Goal: Transaction & Acquisition: Purchase product/service

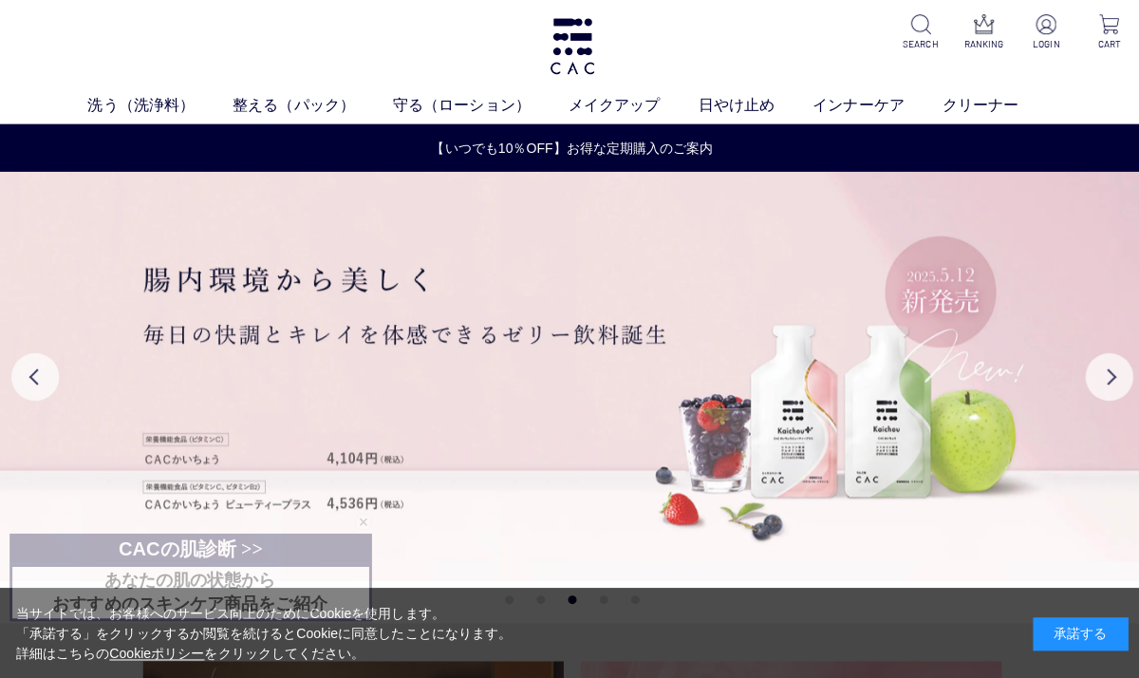
click at [1062, 25] on p at bounding box center [1042, 26] width 40 height 23
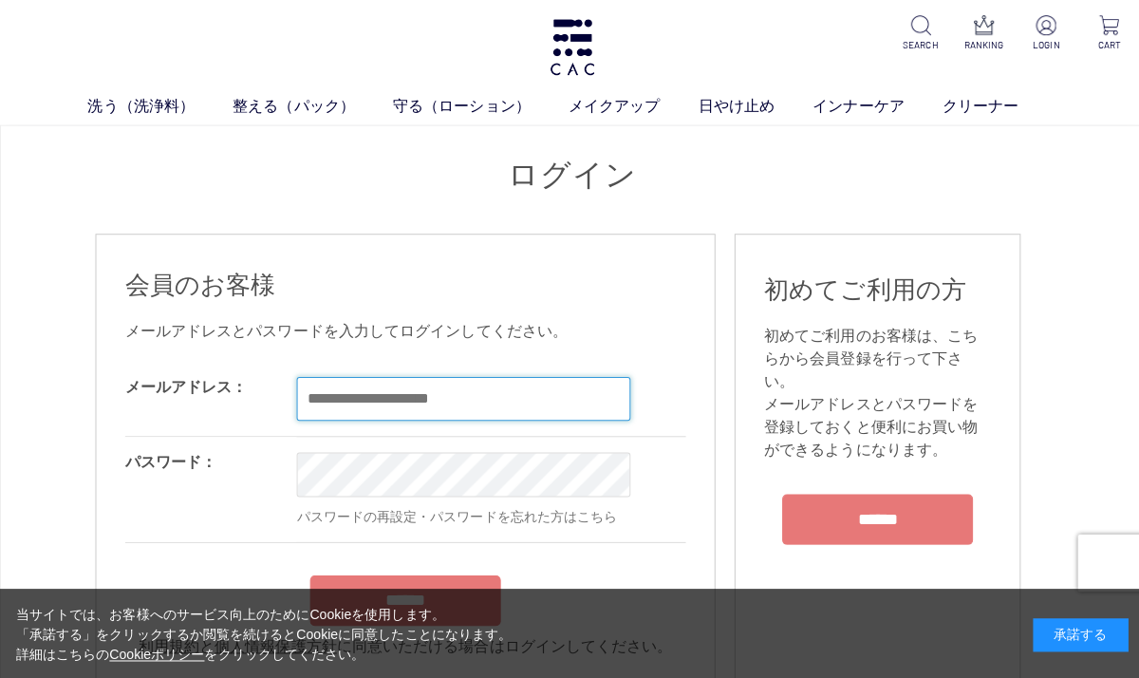
type input "**********"
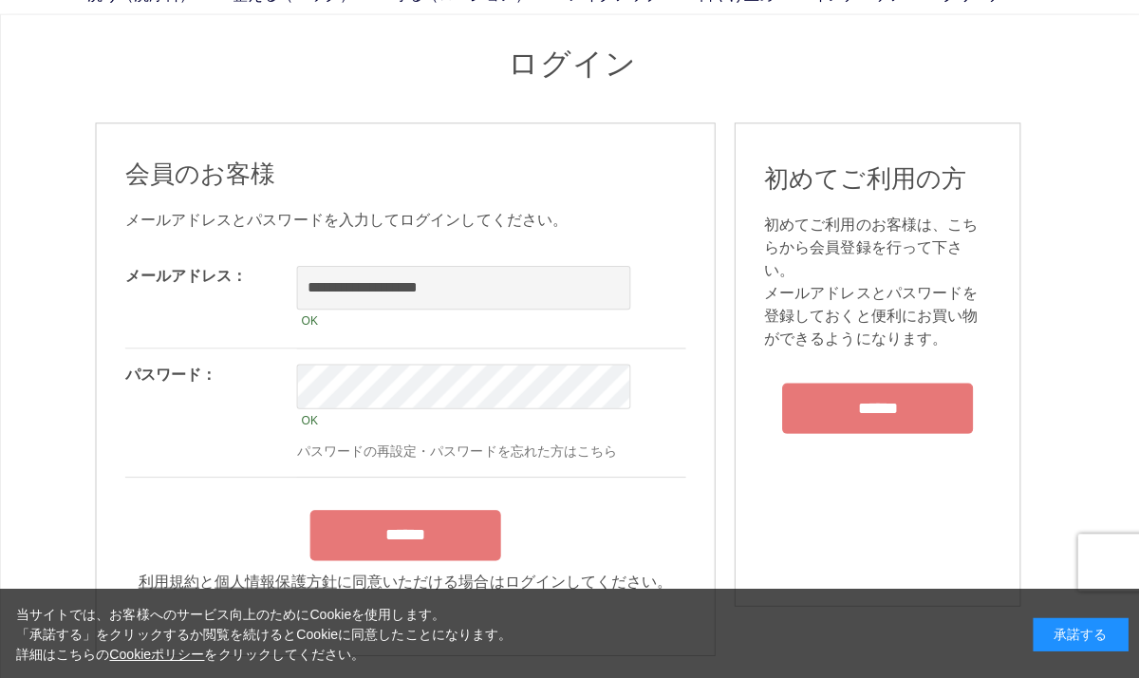
scroll to position [114, 0]
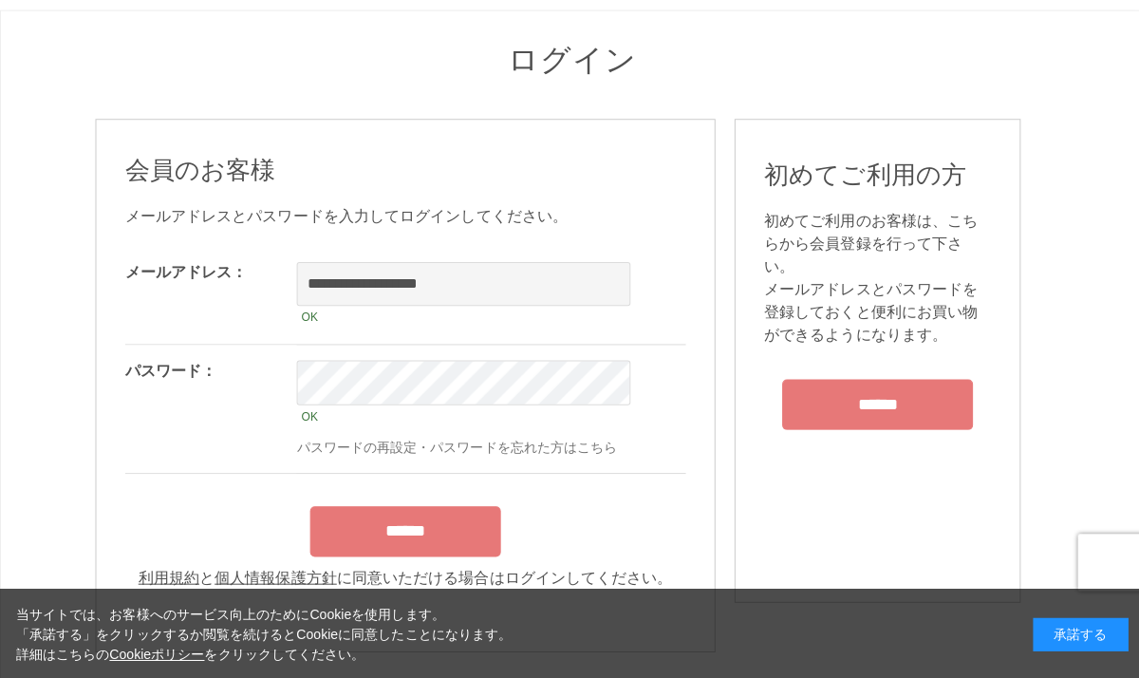
click at [453, 535] on input "******" at bounding box center [404, 529] width 190 height 50
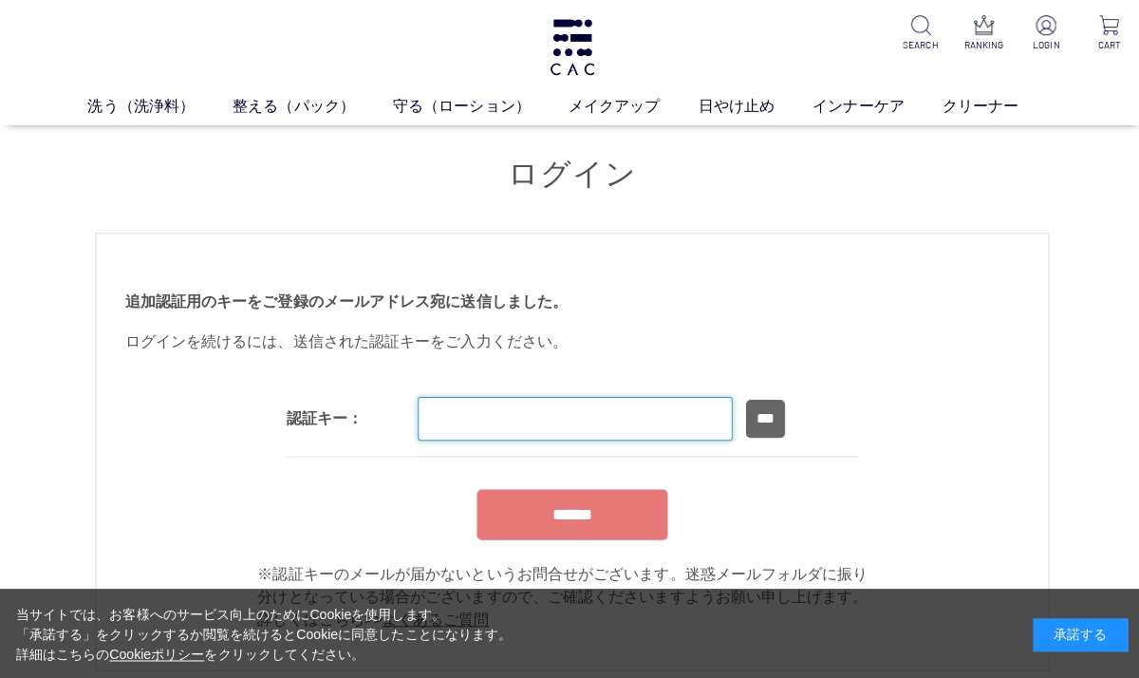
click at [476, 408] on input "text" at bounding box center [572, 417] width 313 height 44
type input "******"
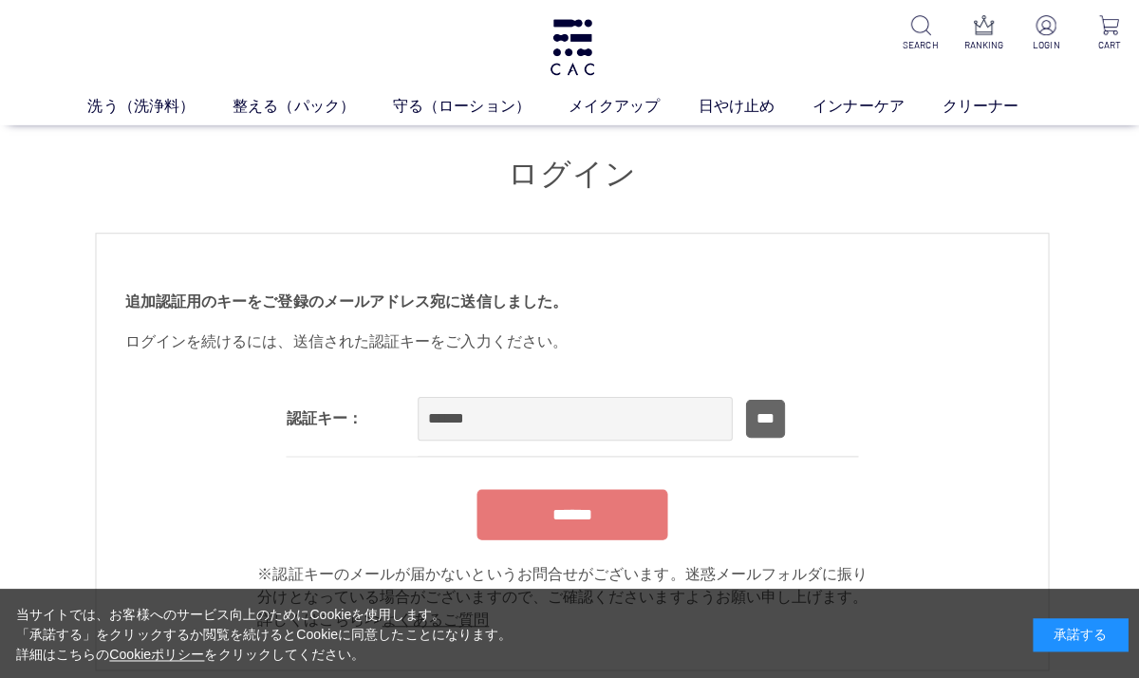
click at [594, 502] on input "******" at bounding box center [570, 512] width 190 height 50
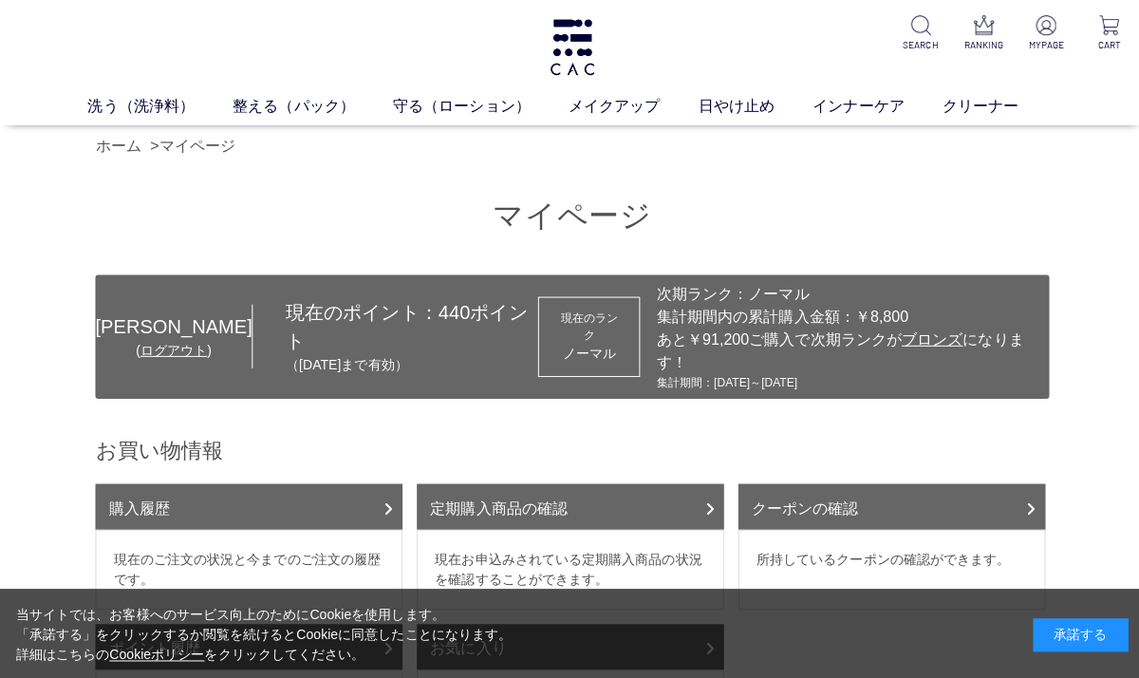
click at [113, 141] on link "ホーム" at bounding box center [118, 145] width 46 height 16
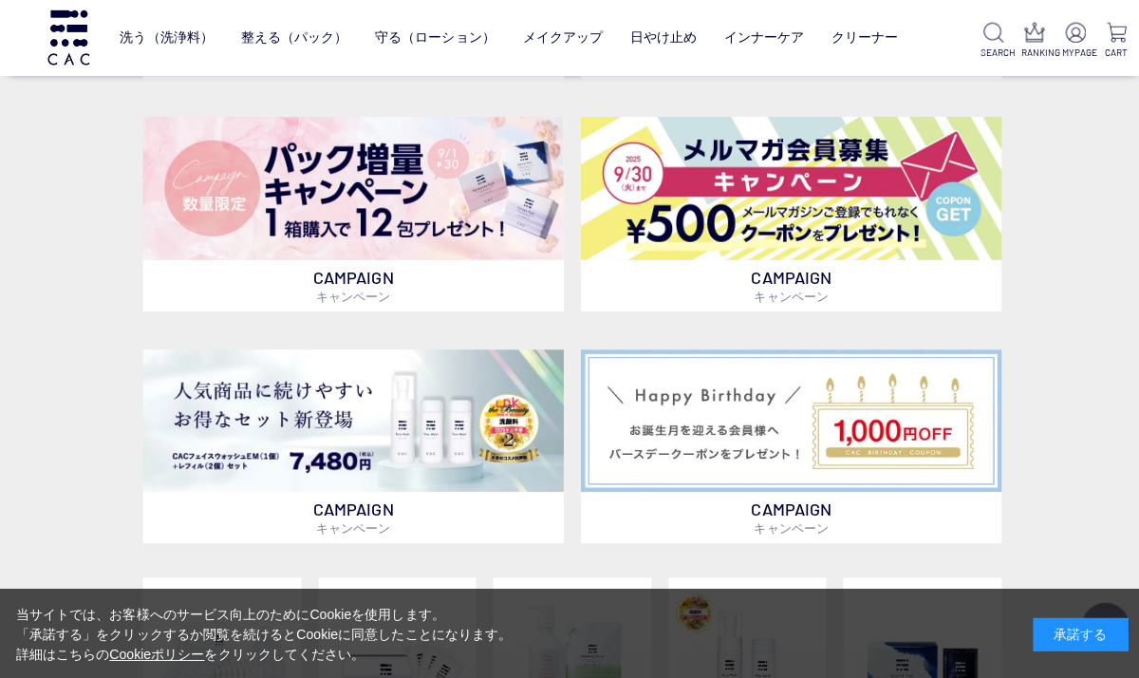
scroll to position [649, 0]
click at [1037, 299] on div "CAMPAIGN キャンペーン CAMPAIGN キャンペーン CAMPAIGN キャンペーン CAMPAIGN キャンペーン CAMPAIGN キャンペーン…" at bounding box center [569, 486] width 1139 height 1278
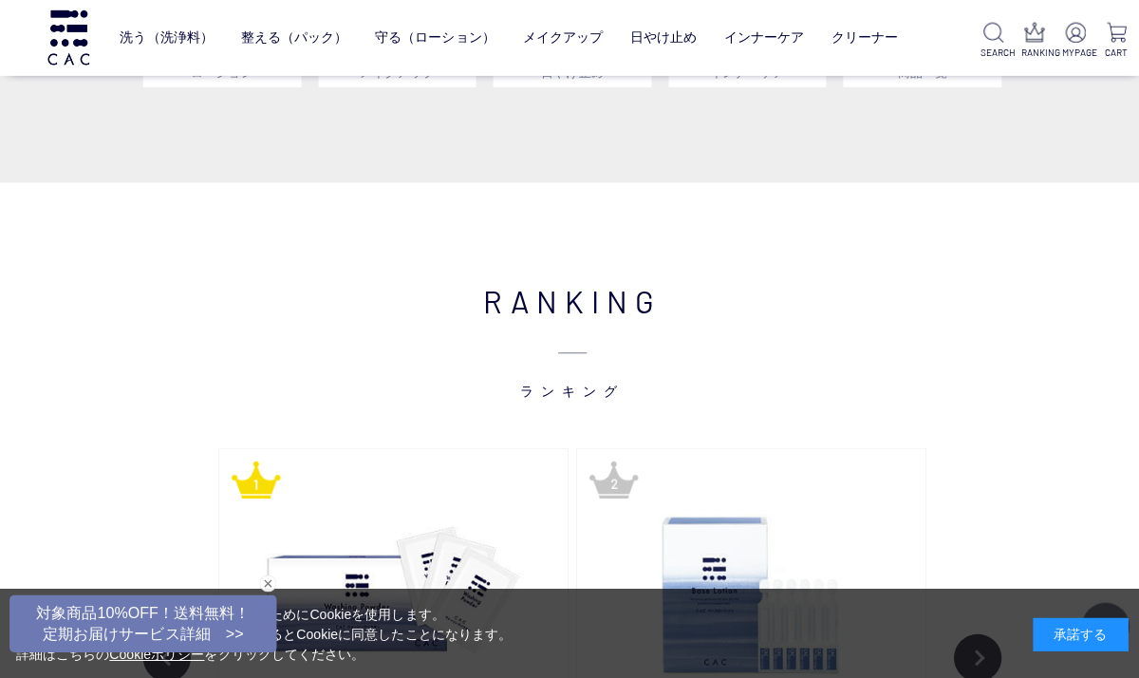
scroll to position [1592, 0]
click at [1068, 649] on div "承諾する" at bounding box center [1075, 631] width 95 height 33
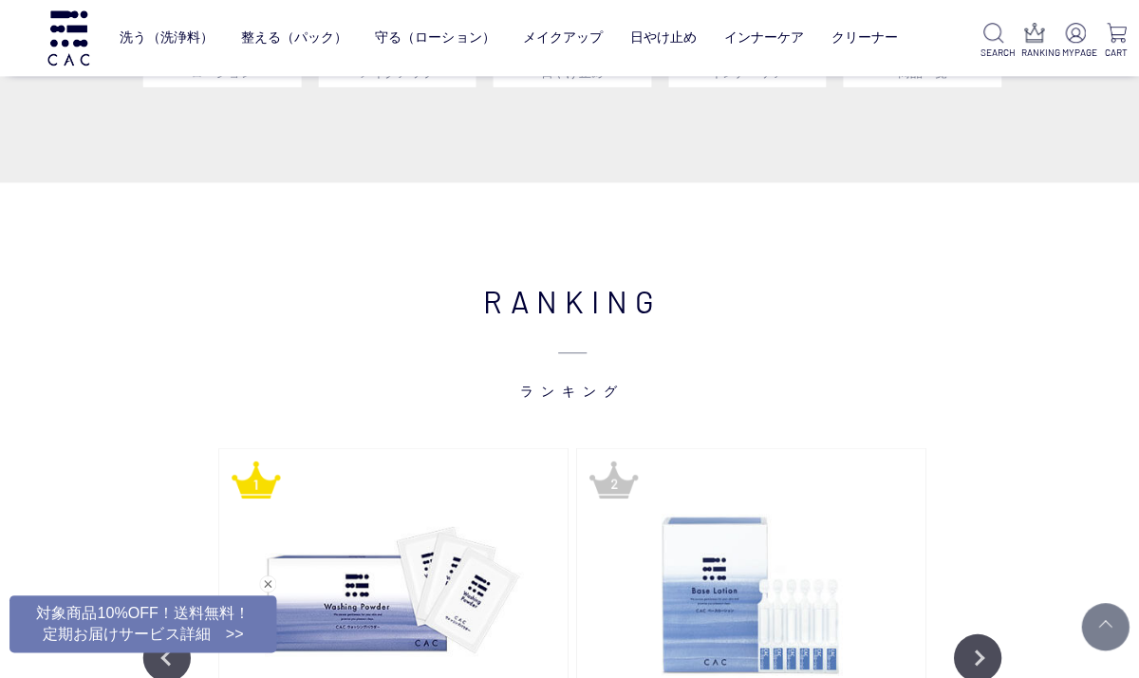
click at [1061, 677] on div "RANKING ランキング Previous 液体洗浄料 ＣＡＣ エヴィデンスヘア&ボディシャンプー400mlレフィル 2,640円 税込 カートに入れる 保…" at bounding box center [569, 604] width 1139 height 847
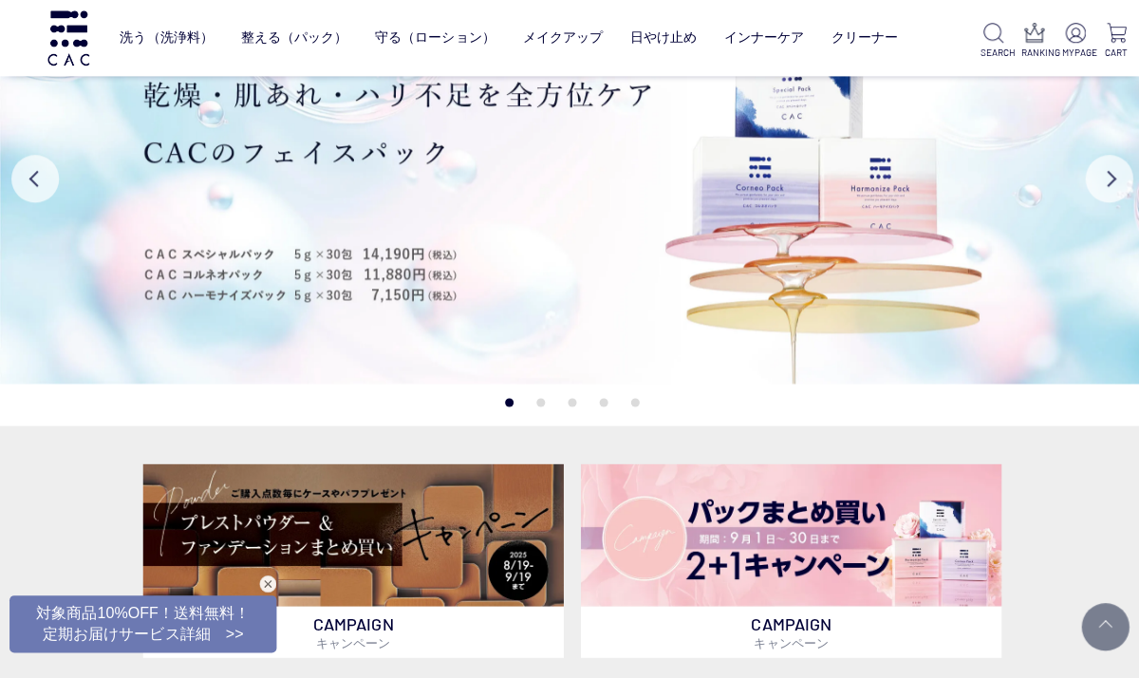
scroll to position [308, 0]
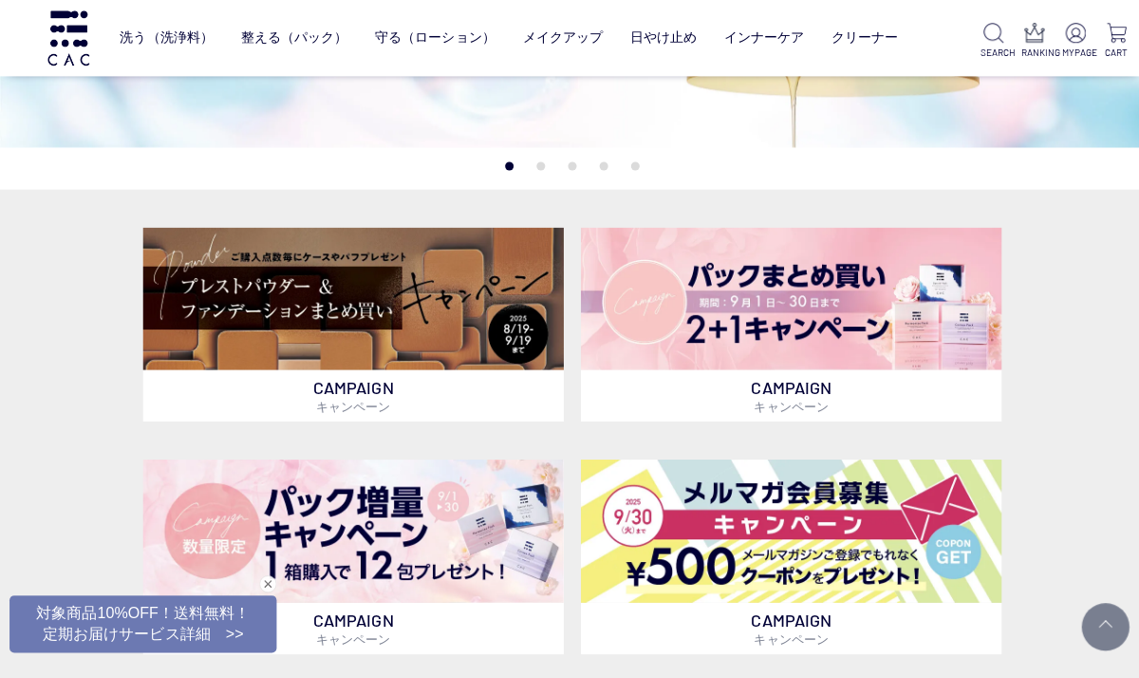
click at [443, 312] on img at bounding box center [351, 298] width 419 height 142
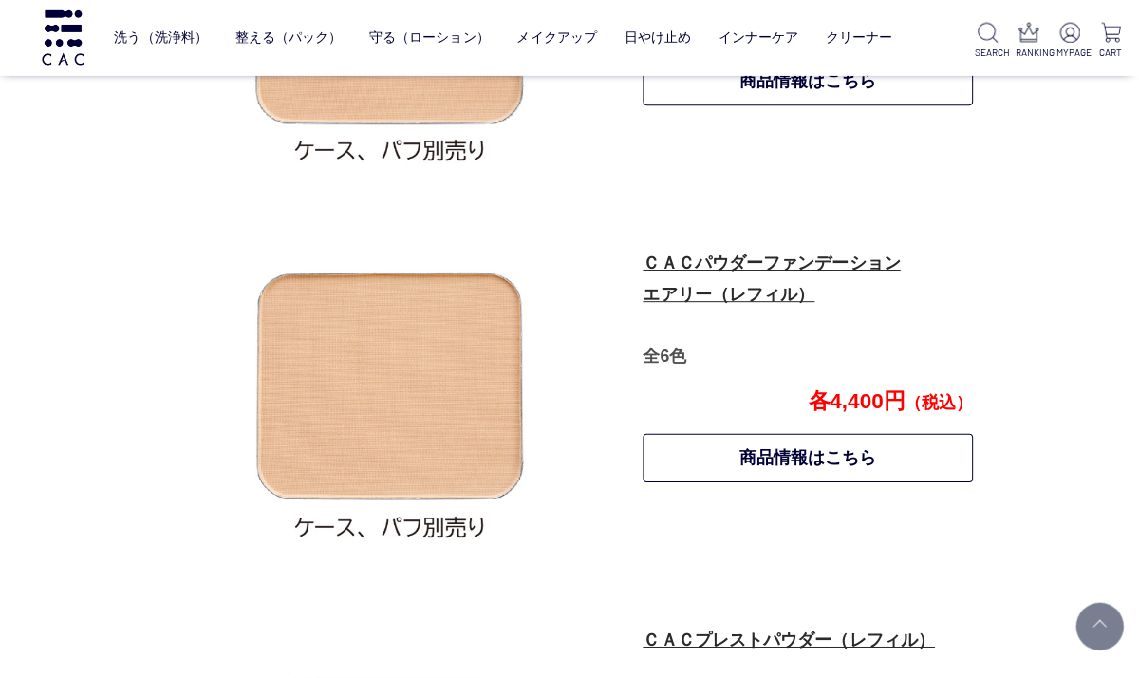
scroll to position [1244, 0]
click at [733, 266] on link "ＣＡＣパウダーファンデーション エアリー（レフィル）" at bounding box center [774, 277] width 256 height 50
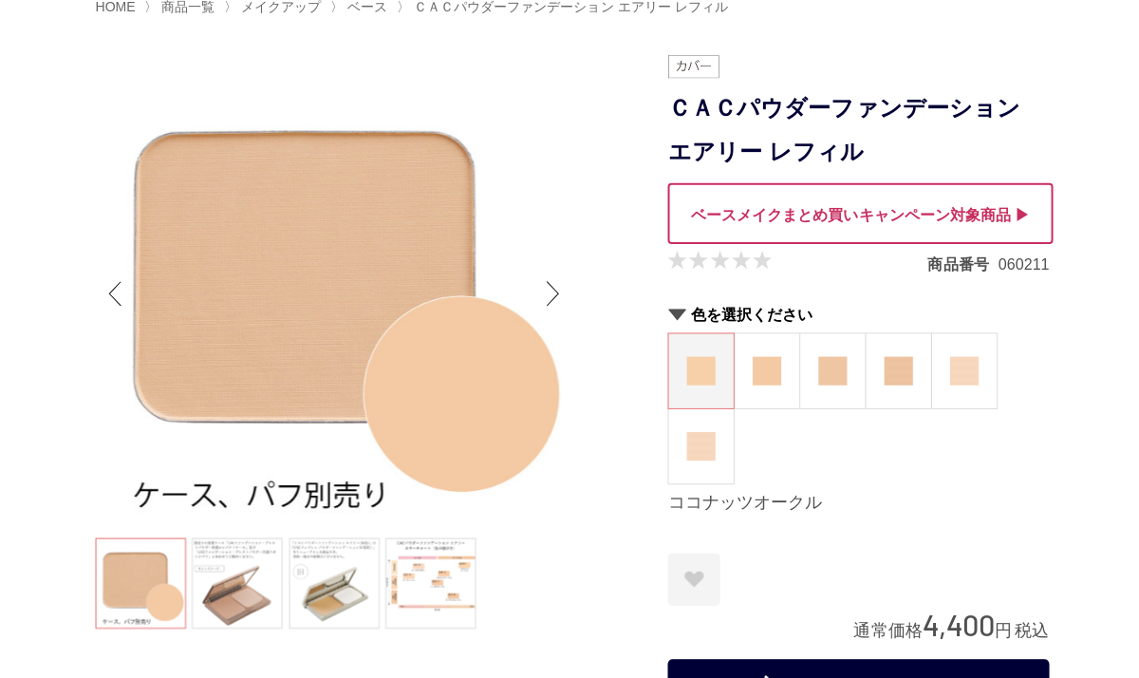
scroll to position [142, 0]
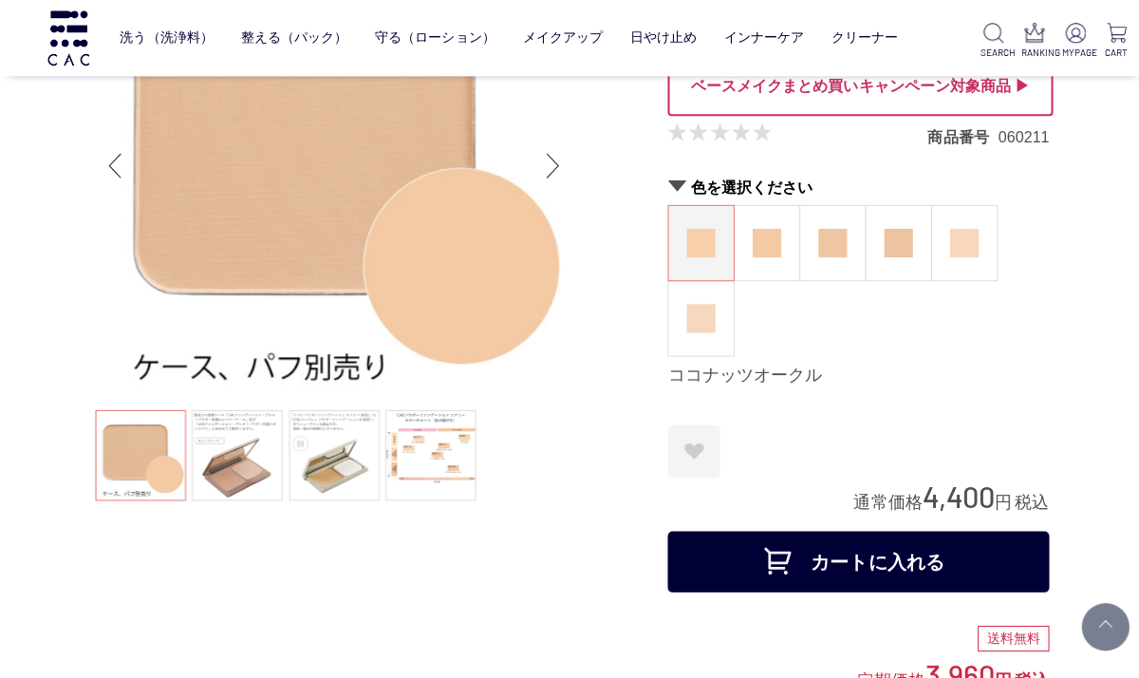
click at [968, 236] on img at bounding box center [960, 242] width 28 height 28
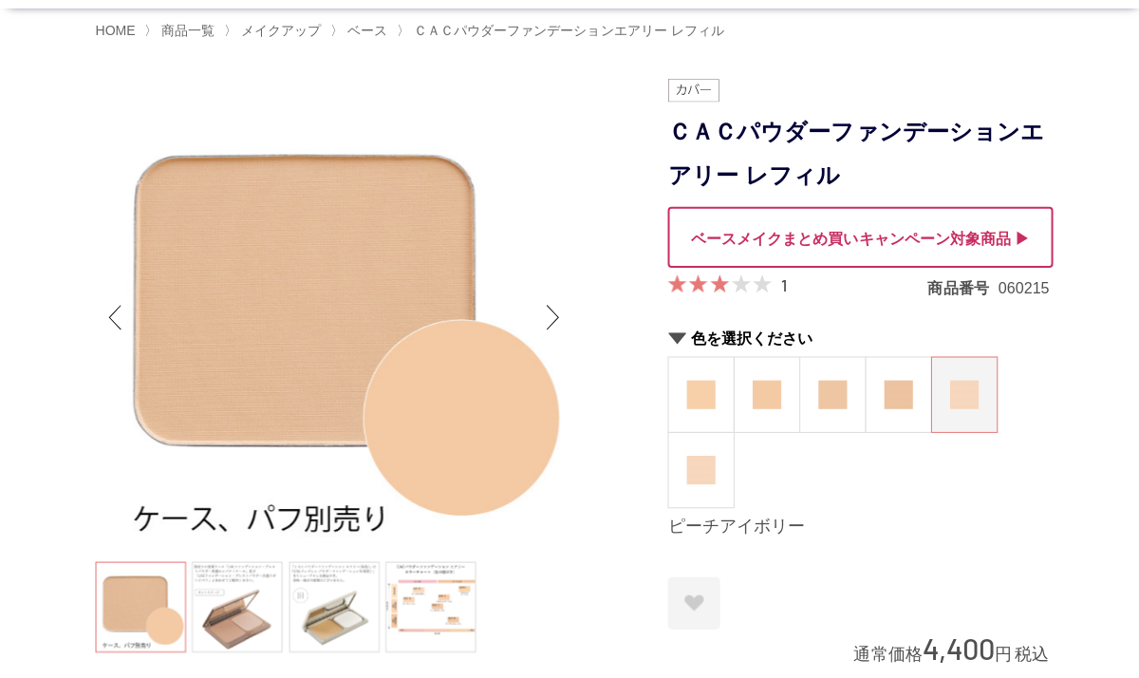
scroll to position [114, 0]
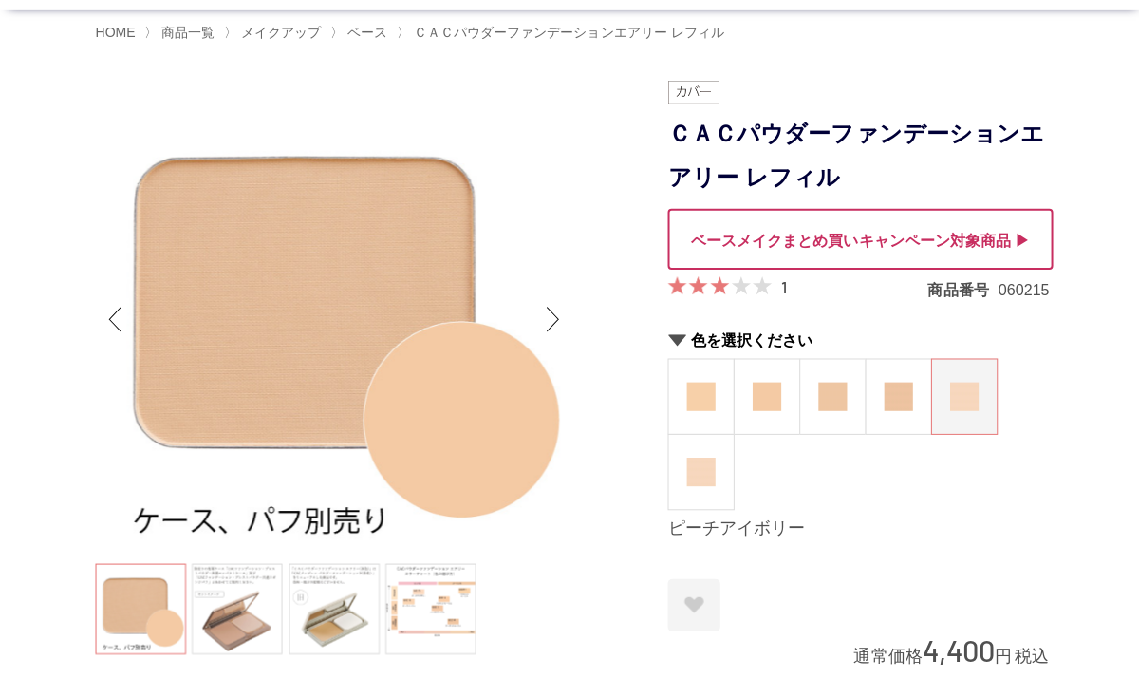
click at [711, 465] on img at bounding box center [698, 470] width 28 height 28
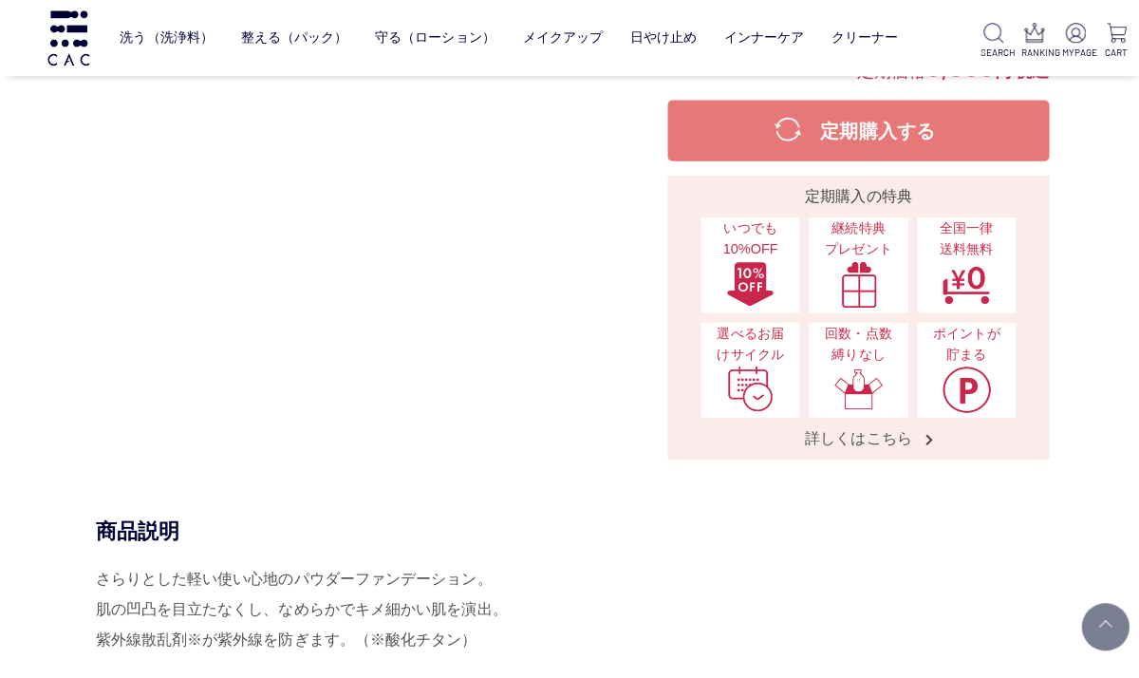
scroll to position [721, 0]
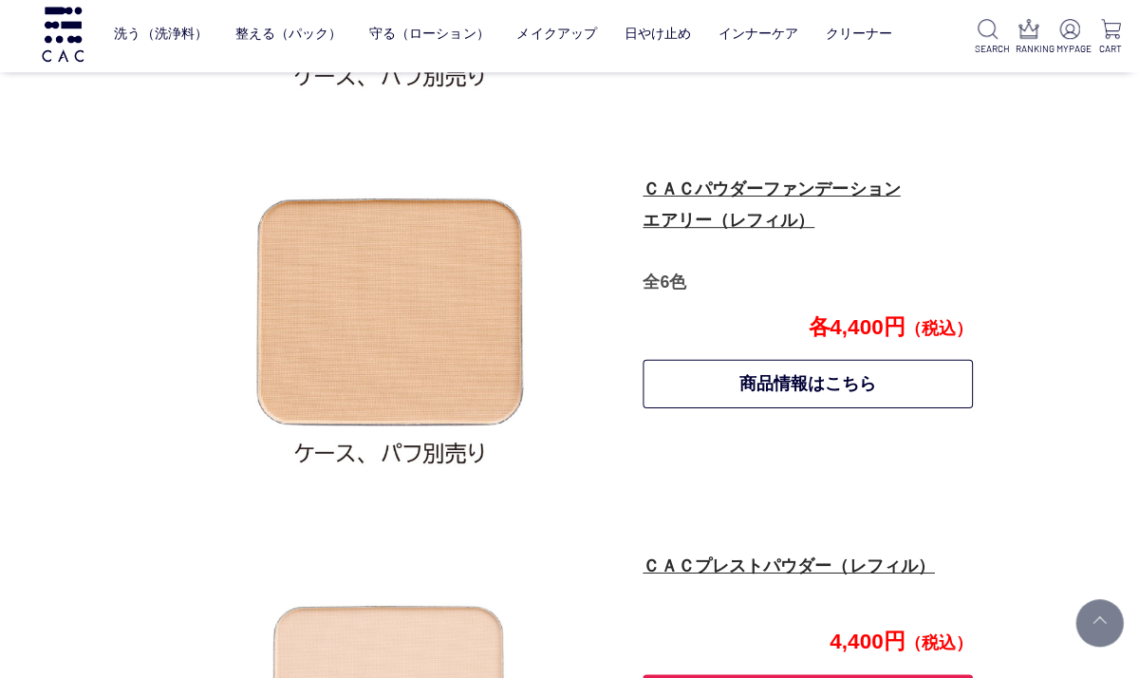
click at [810, 212] on link "ＣＡＣパウダーファンデーション エアリー（レフィル）" at bounding box center [774, 207] width 256 height 50
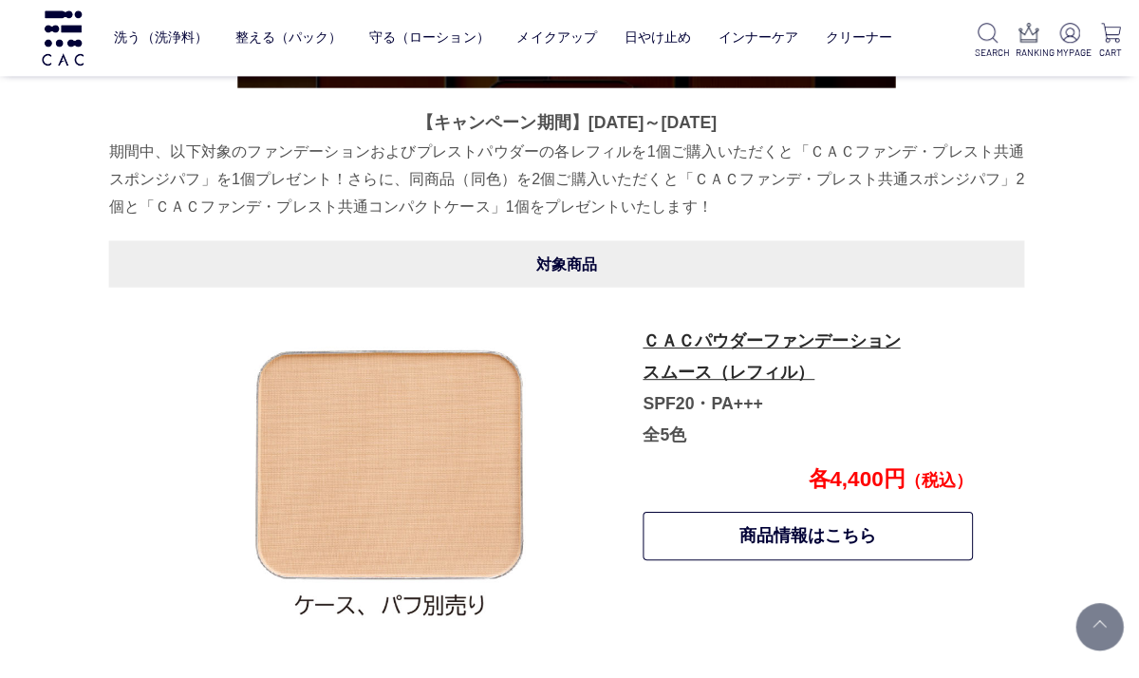
scroll to position [758, 0]
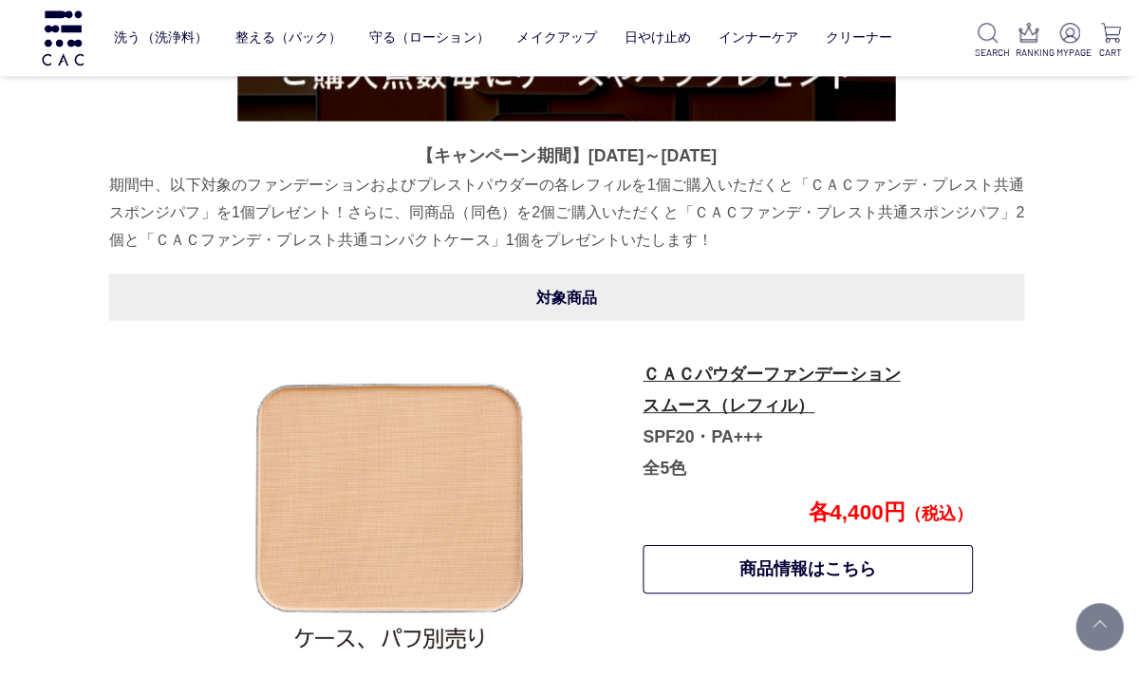
click at [827, 366] on link "ＣＡＣパウダーファンデーション スムース（レフィル）" at bounding box center [774, 388] width 256 height 50
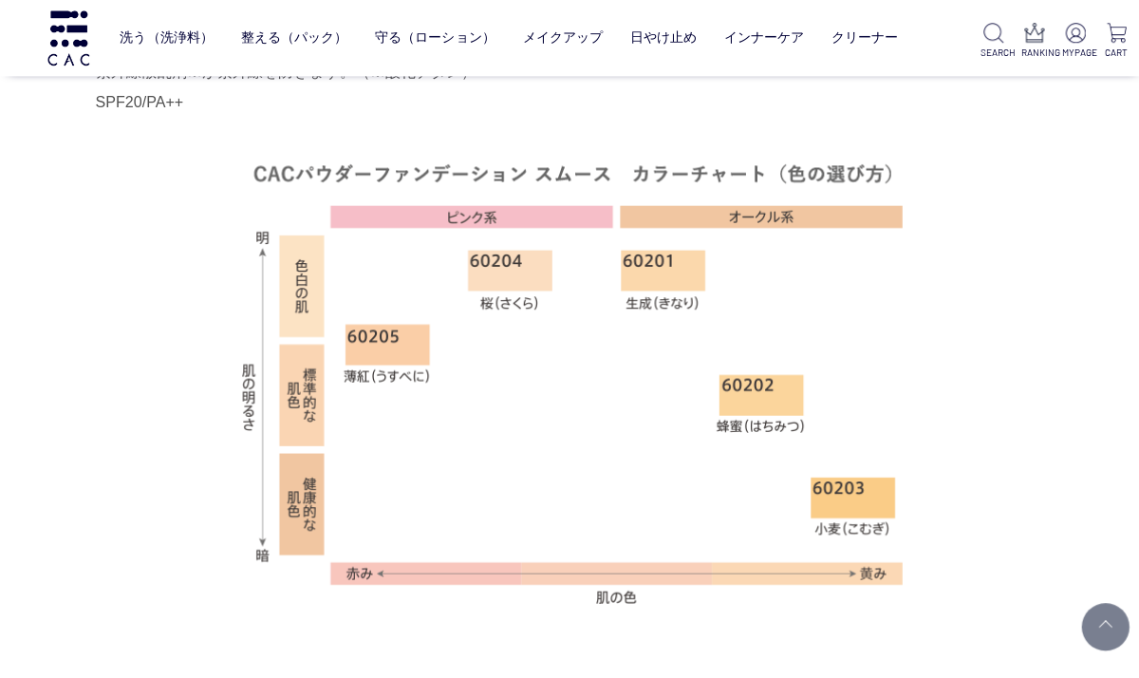
click at [1017, 348] on div "つけていることを忘れてしまいそうなふんわり優しい軽さと、自然な仕上がりのパウダーファンデーション。 肌なじみの良いなめらかなタッチで、明るさ補正。 紫外線散乱…" at bounding box center [570, 309] width 950 height 627
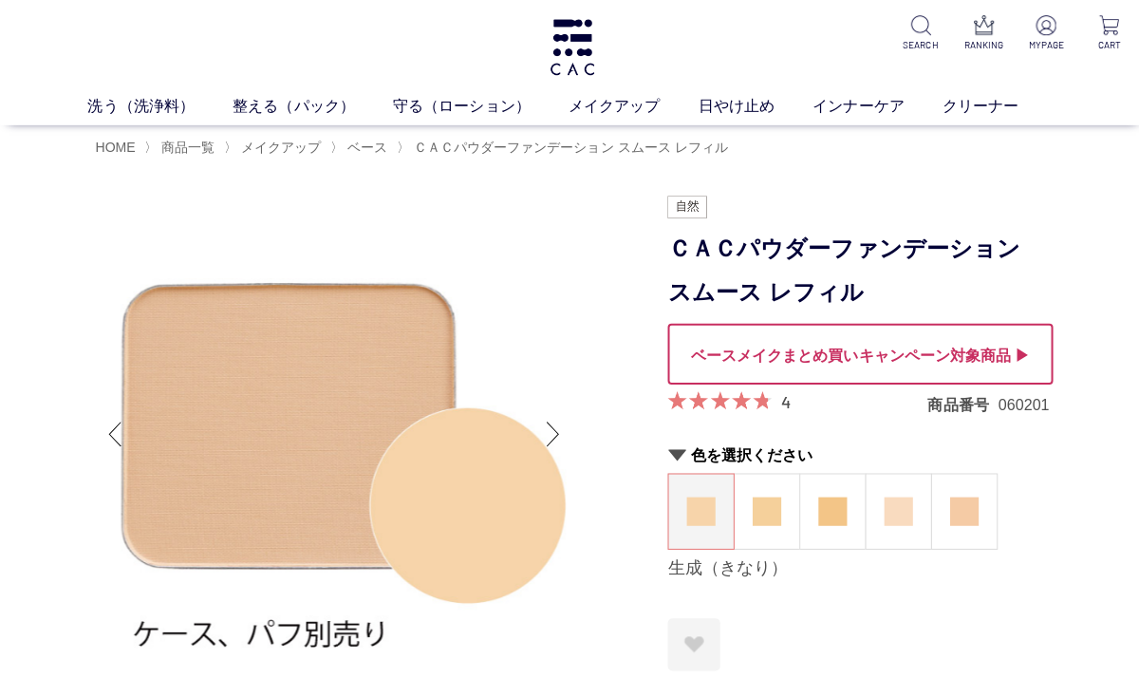
scroll to position [27, 0]
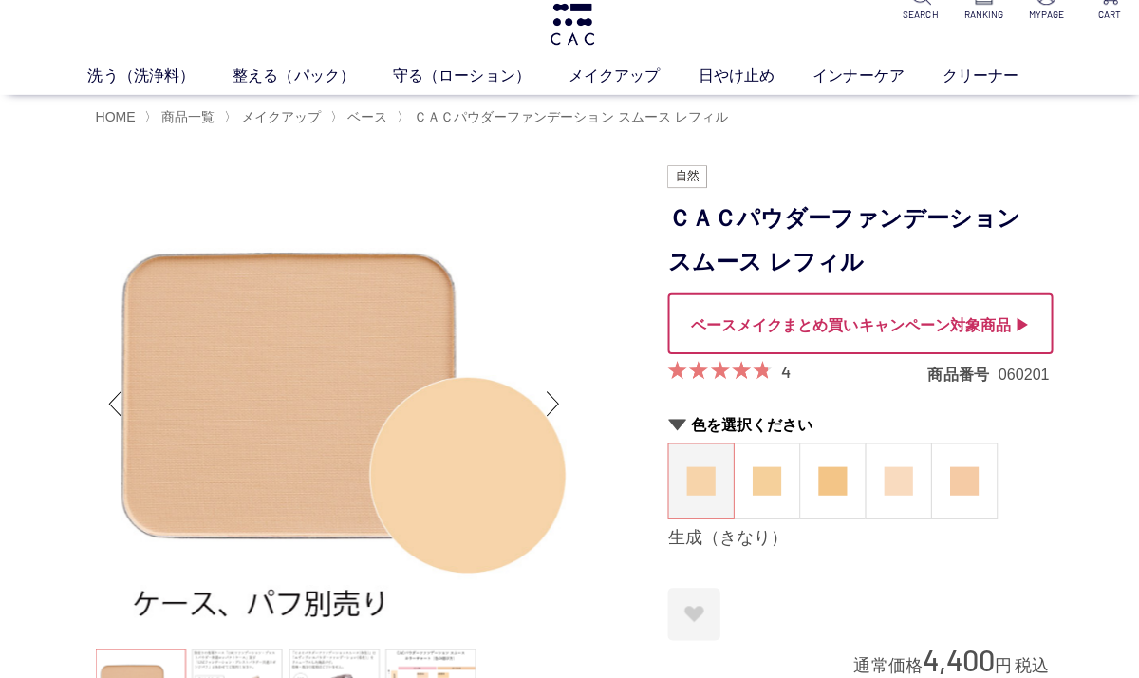
click at [776, 468] on img at bounding box center [763, 482] width 28 height 28
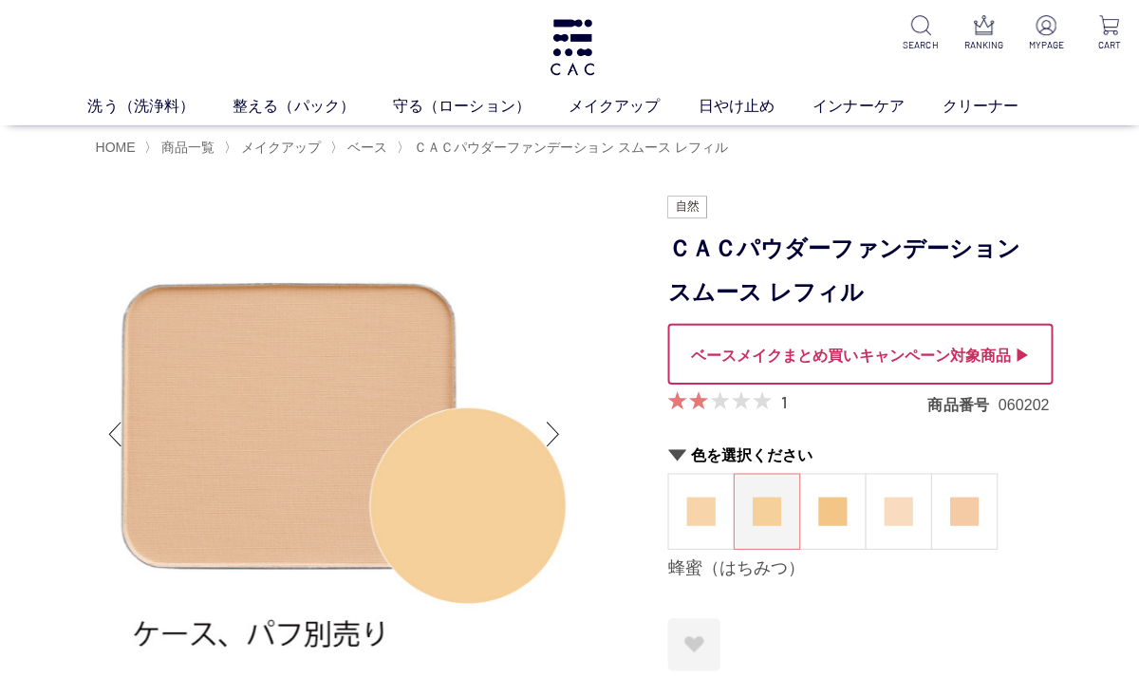
click at [905, 508] on img at bounding box center [894, 509] width 28 height 28
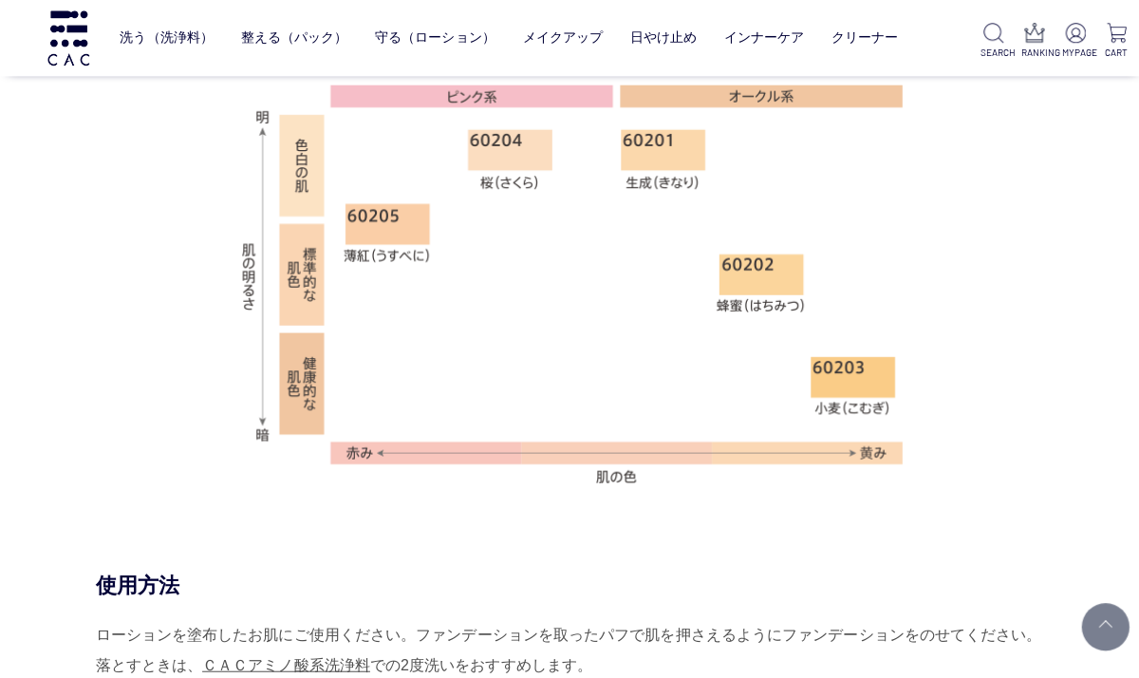
scroll to position [1359, 0]
click at [916, 443] on div "つけていることを忘れてしまいそうなふんわり優しい軽さと、自然な仕上がりのパウダーファンデーション。 肌なじみの良いなめらかなタッチで、明るさ補正。 紫外線散乱…" at bounding box center [570, 190] width 950 height 627
